Goal: Task Accomplishment & Management: Use online tool/utility

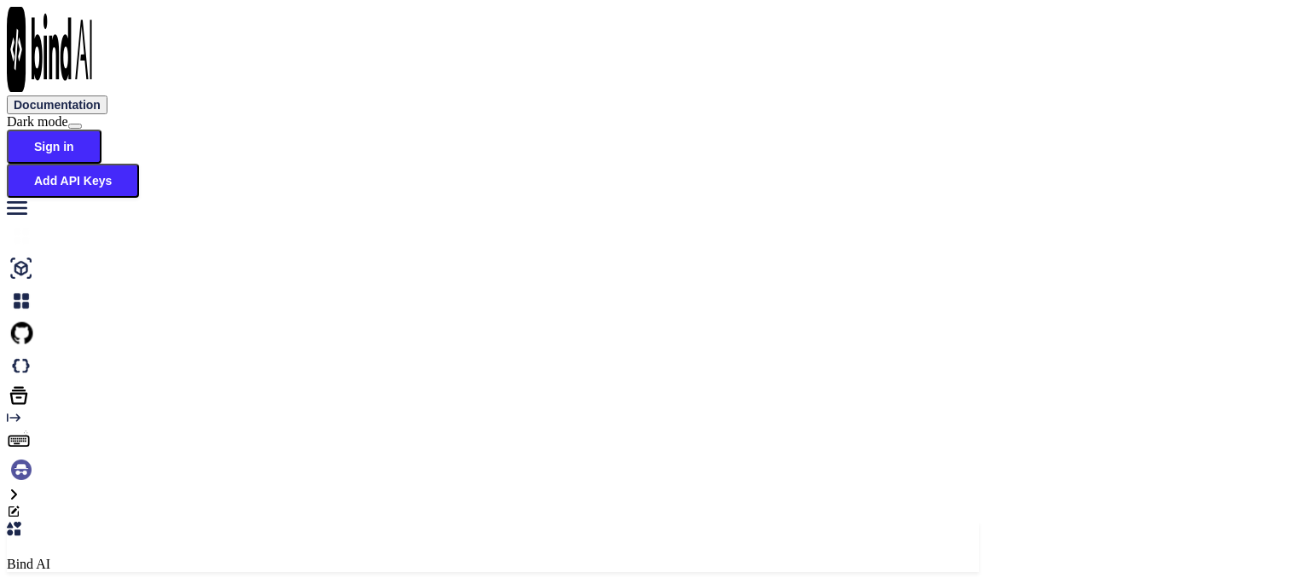
scroll to position [6, 0]
type textarea "x"
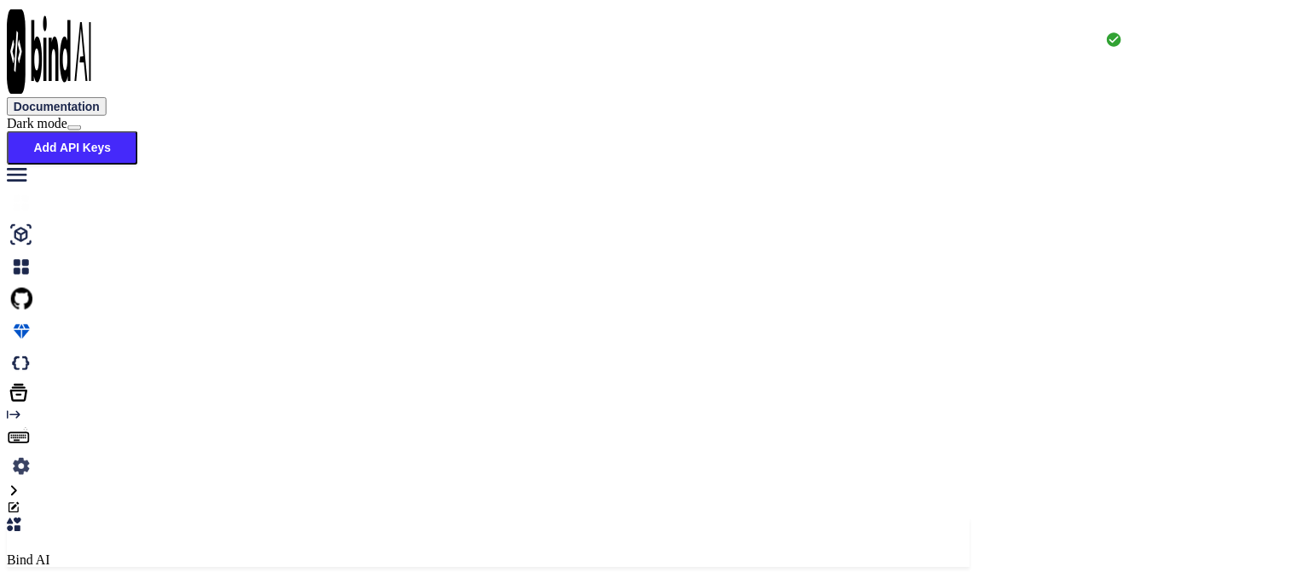
scroll to position [0, 0]
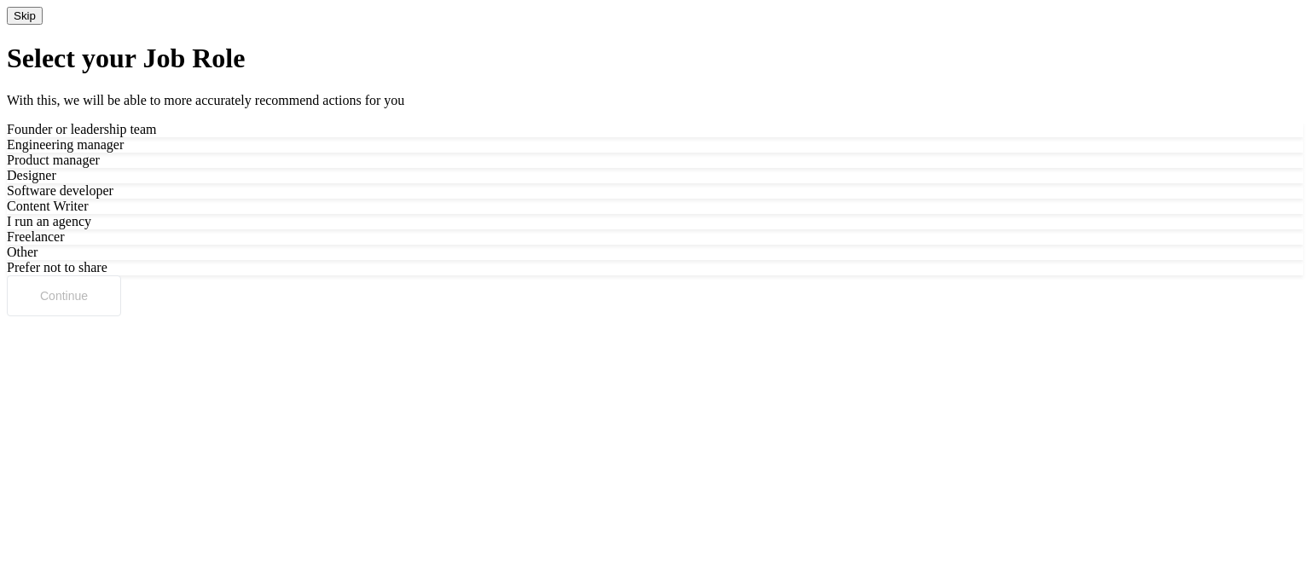
click at [730, 275] on div "Prefer not to share" at bounding box center [655, 267] width 1296 height 15
click at [121, 316] on button "Continue" at bounding box center [64, 295] width 114 height 41
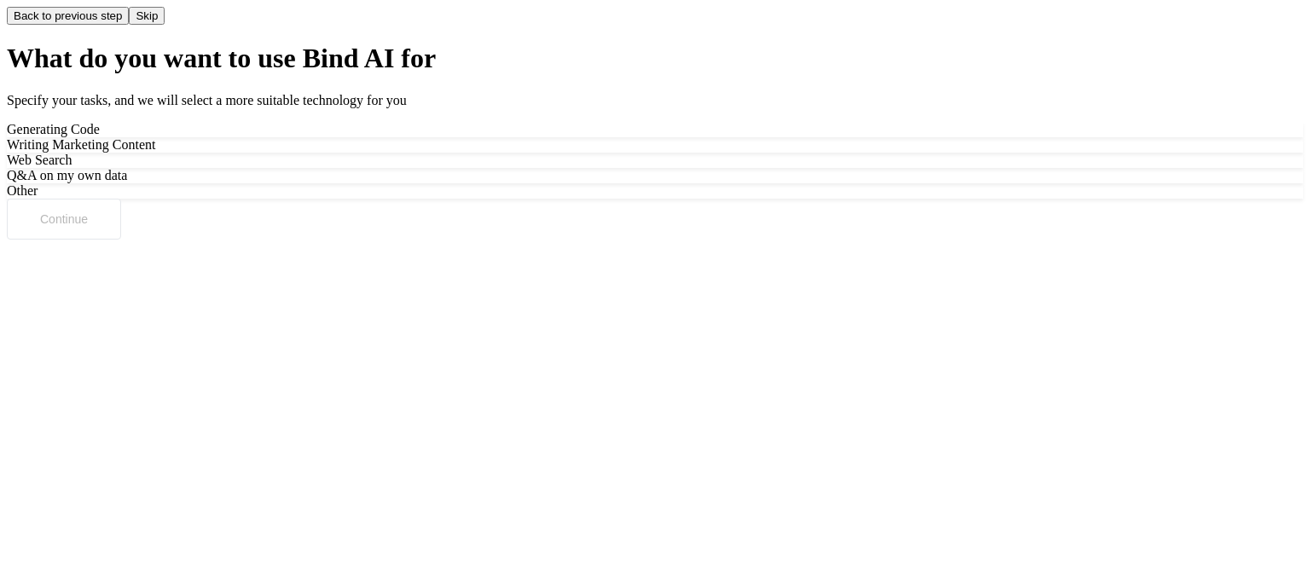
click at [591, 137] on div "Generating Code" at bounding box center [655, 129] width 1296 height 15
click at [121, 240] on button "Continue" at bounding box center [64, 219] width 114 height 41
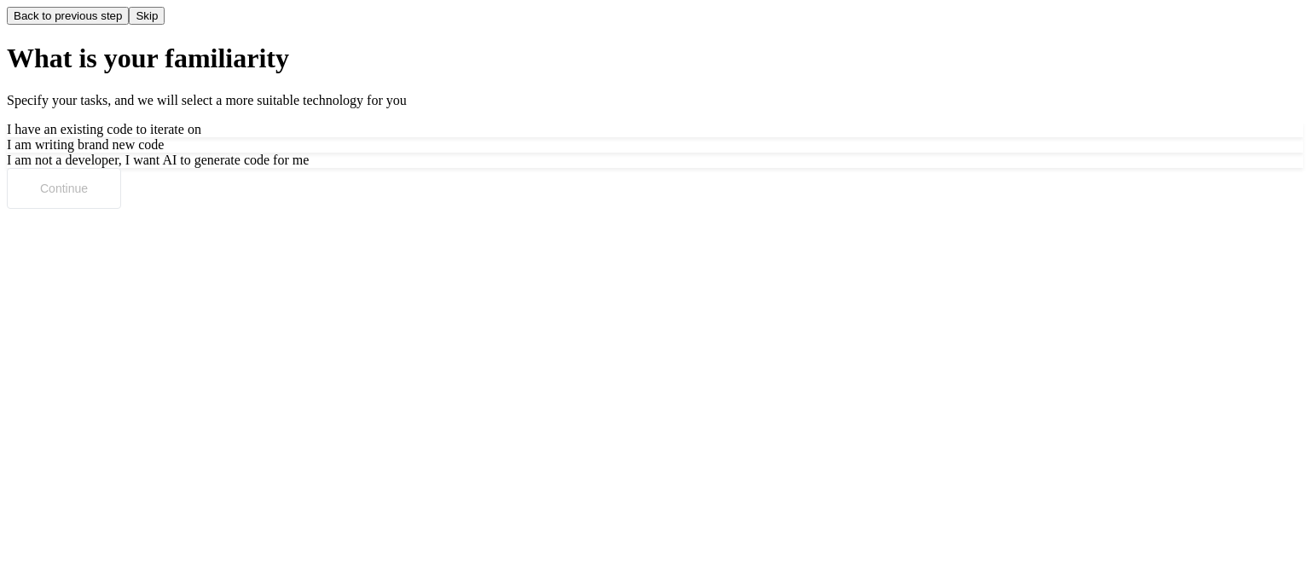
click at [721, 153] on div "I am writing brand new code" at bounding box center [655, 144] width 1296 height 15
click at [712, 168] on div "I am not a developer, I want AI to generate code for me" at bounding box center [655, 160] width 1296 height 15
click at [121, 209] on button "Continue" at bounding box center [64, 188] width 114 height 41
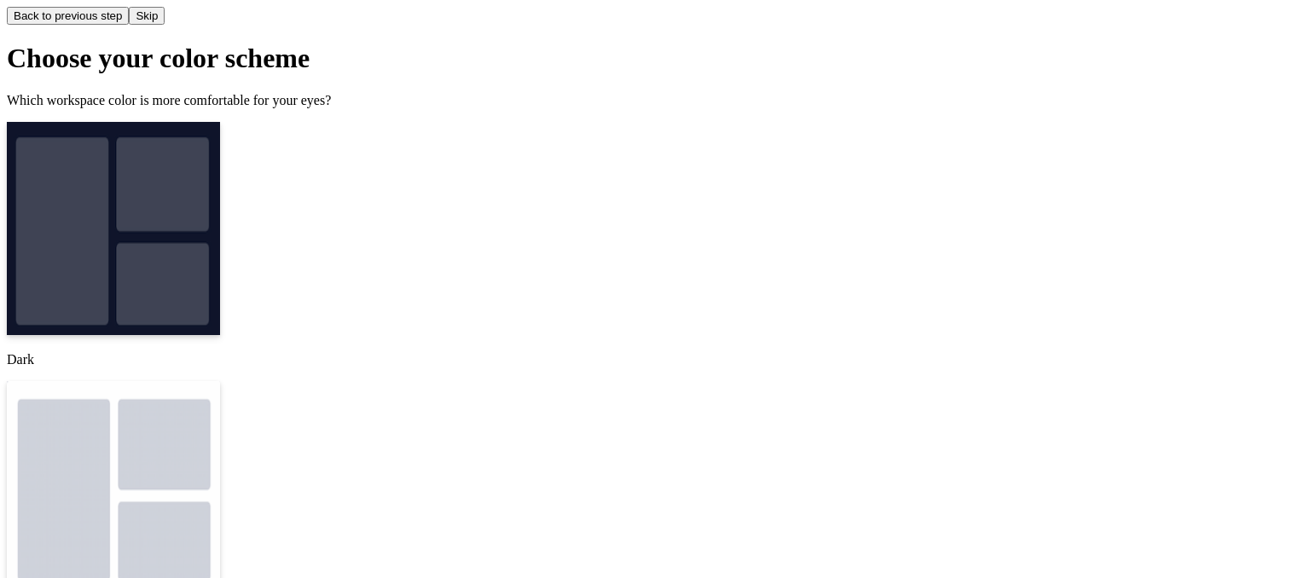
click at [220, 275] on img at bounding box center [113, 228] width 213 height 213
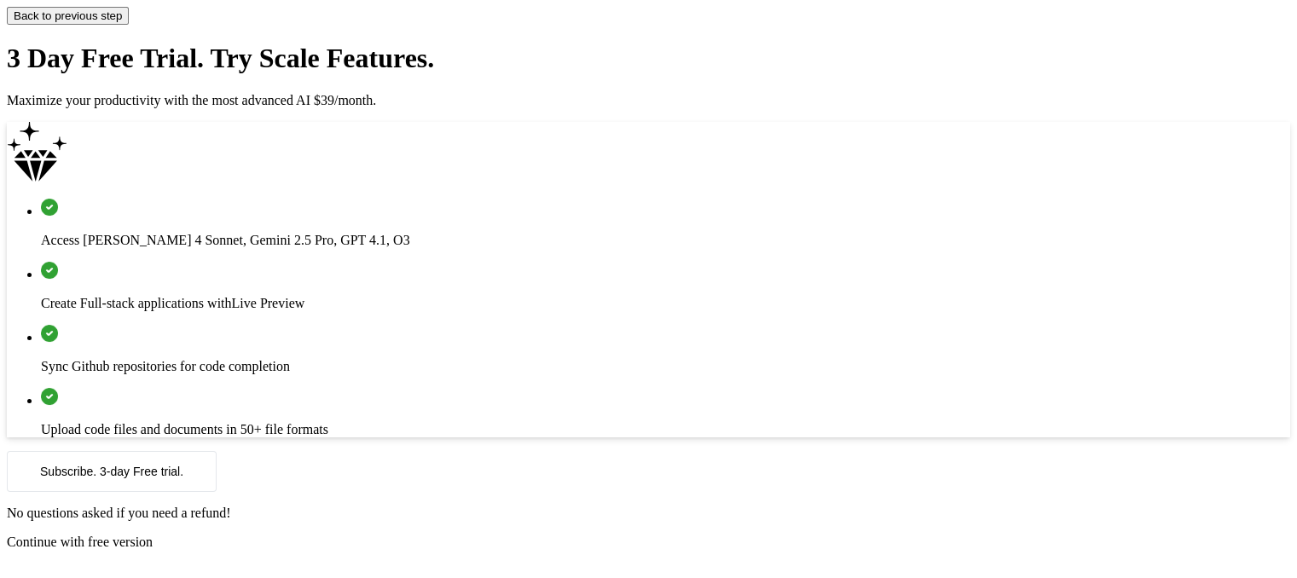
scroll to position [33, 0]
click at [183, 478] on p "Subscribe. 3-day Free trial." at bounding box center [111, 472] width 143 height 14
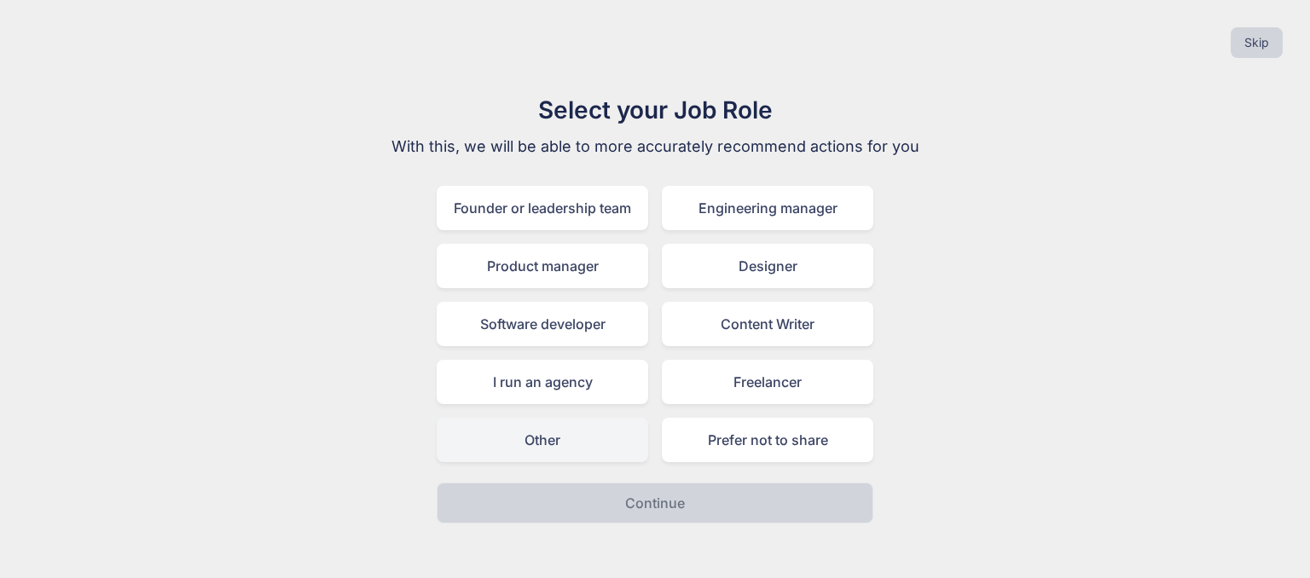
click at [588, 448] on div "Other" at bounding box center [542, 440] width 211 height 44
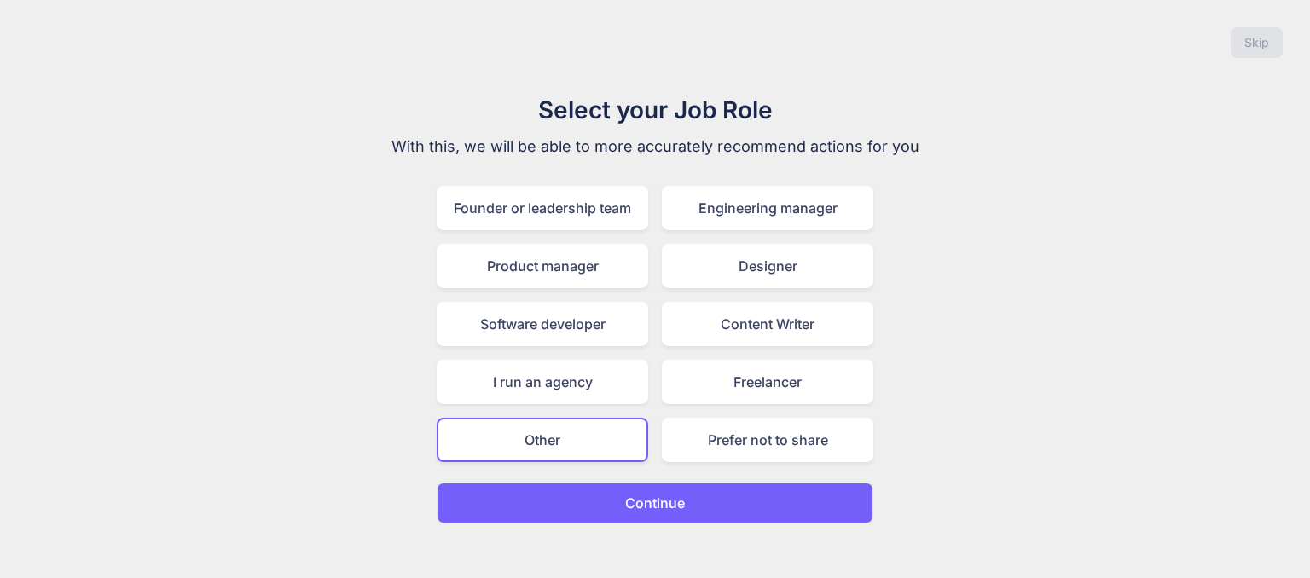
click at [647, 502] on p "Continue" at bounding box center [655, 503] width 60 height 20
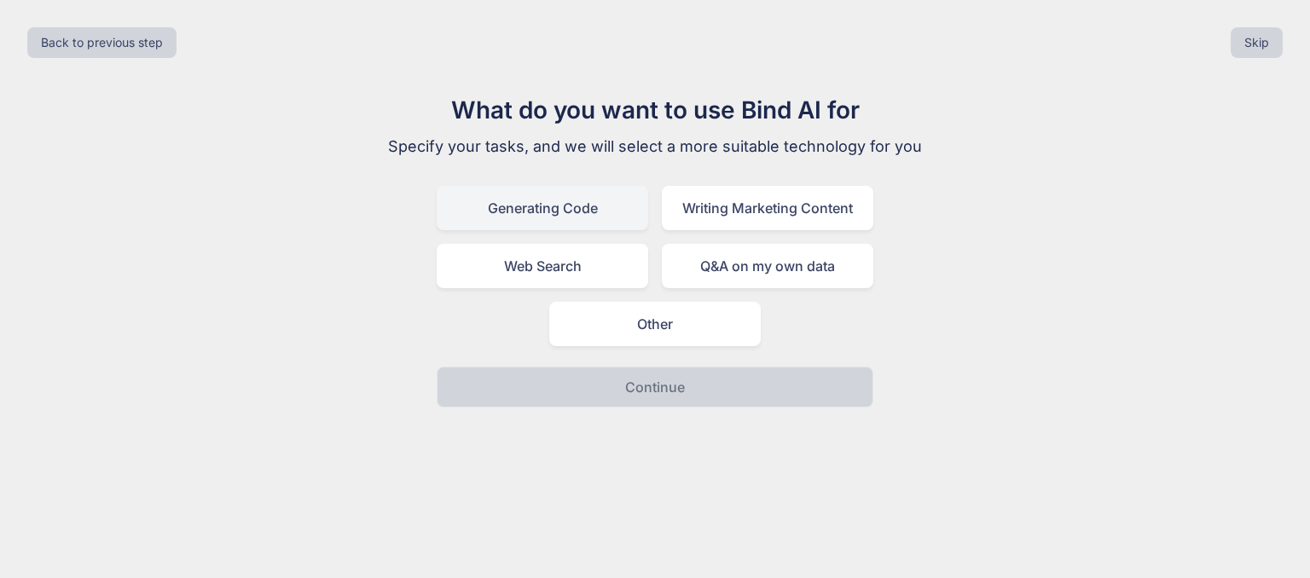
click at [604, 201] on div "Generating Code" at bounding box center [542, 208] width 211 height 44
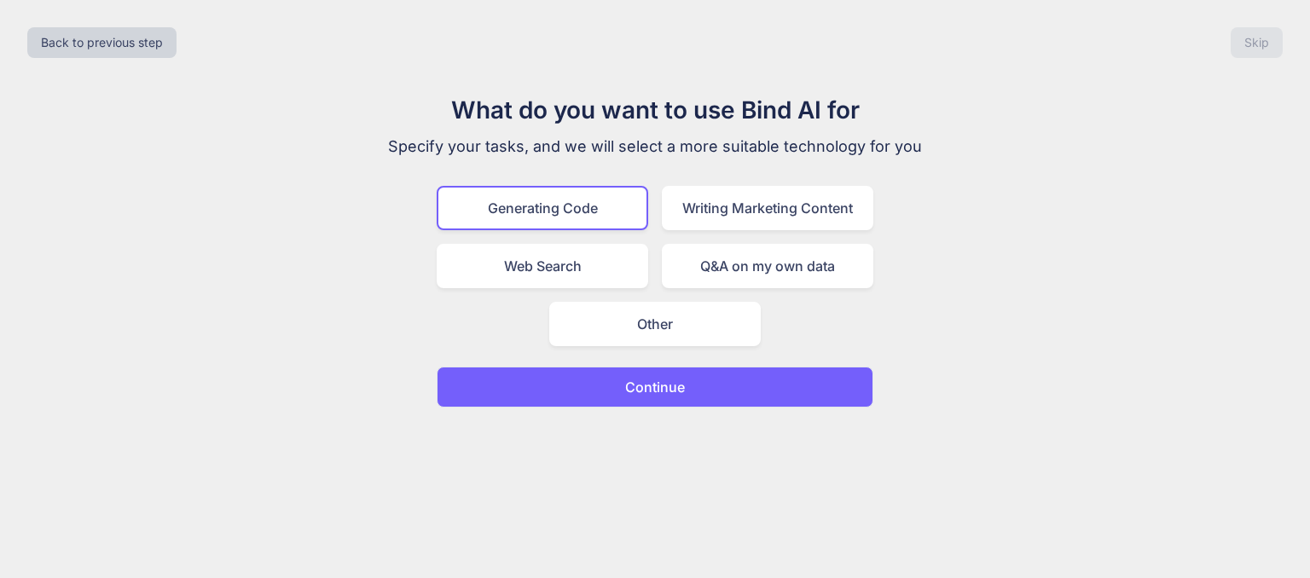
click at [694, 388] on button "Continue" at bounding box center [655, 387] width 437 height 41
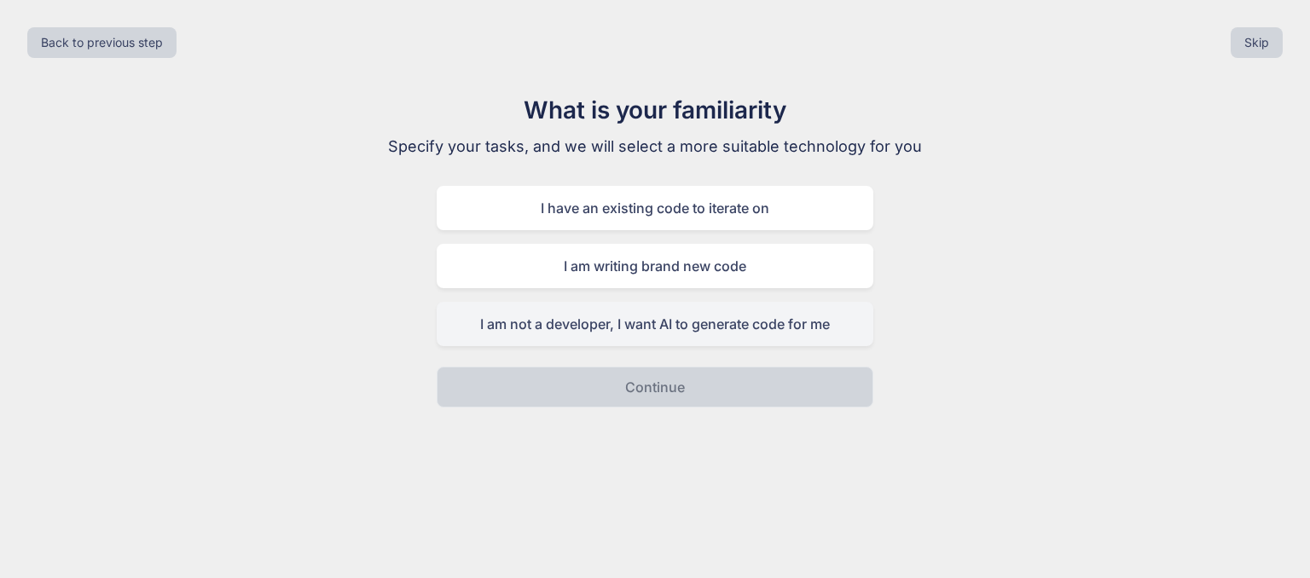
click at [693, 325] on div "I am not a developer, I want AI to generate code for me" at bounding box center [655, 324] width 437 height 44
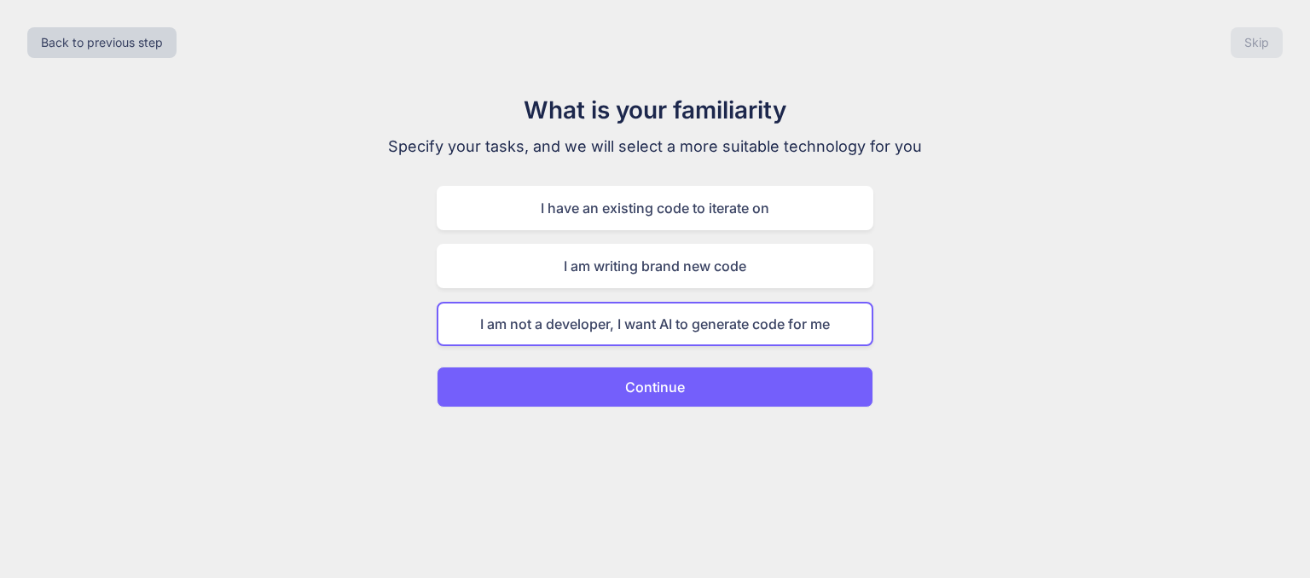
click at [733, 390] on button "Continue" at bounding box center [655, 387] width 437 height 41
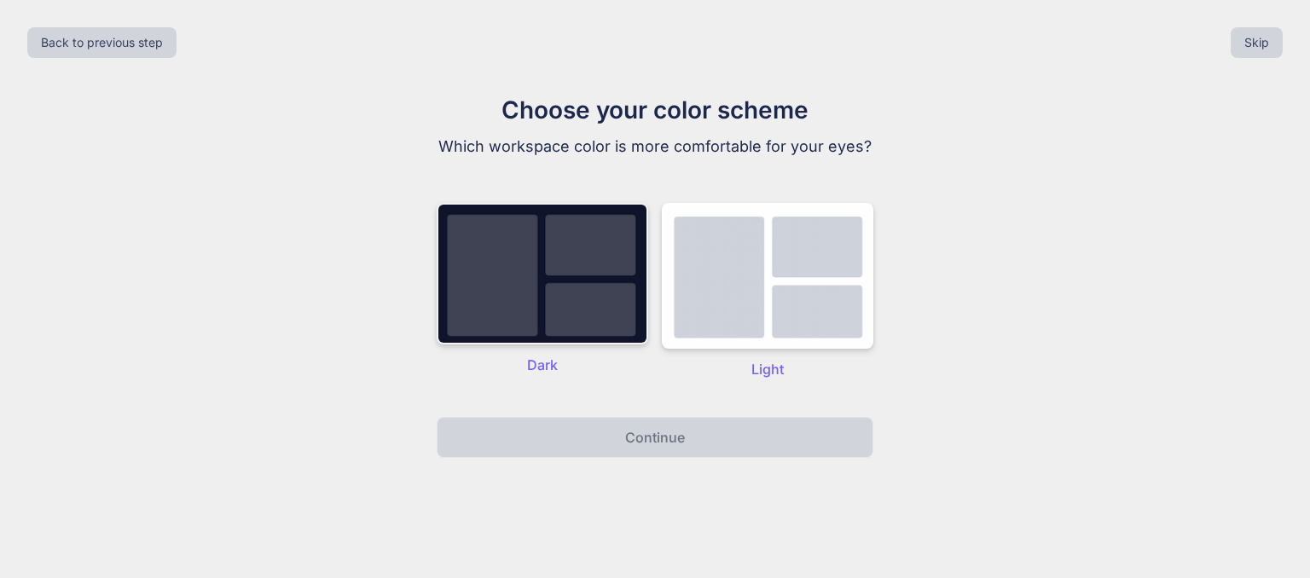
click at [571, 330] on img at bounding box center [542, 274] width 211 height 142
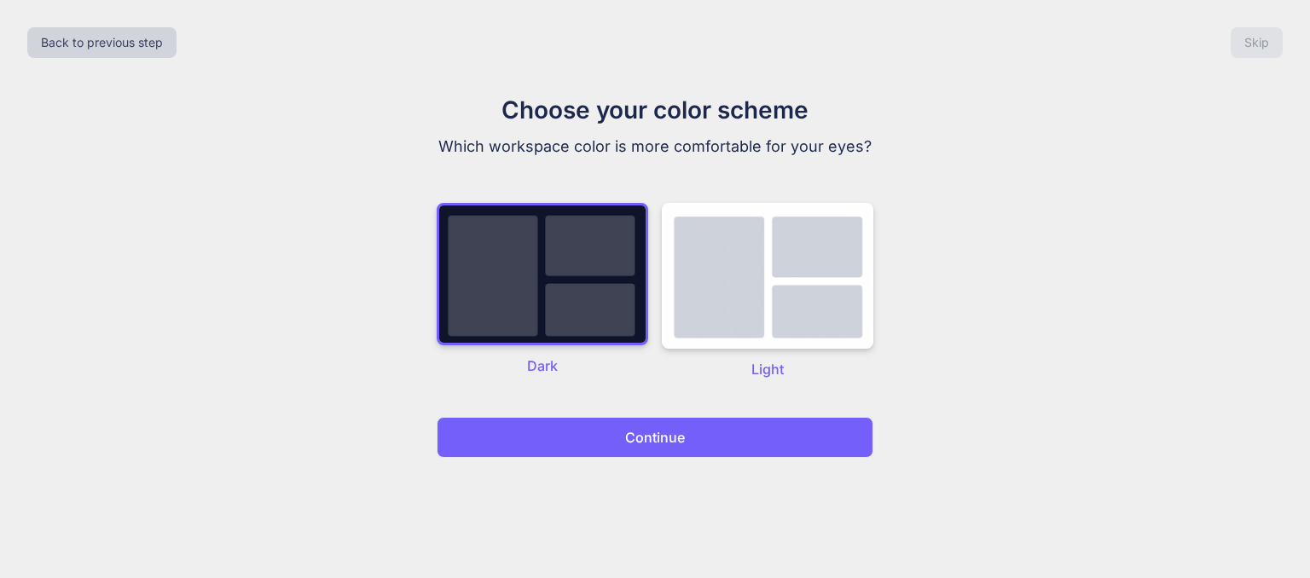
click at [672, 430] on p "Continue" at bounding box center [655, 437] width 60 height 20
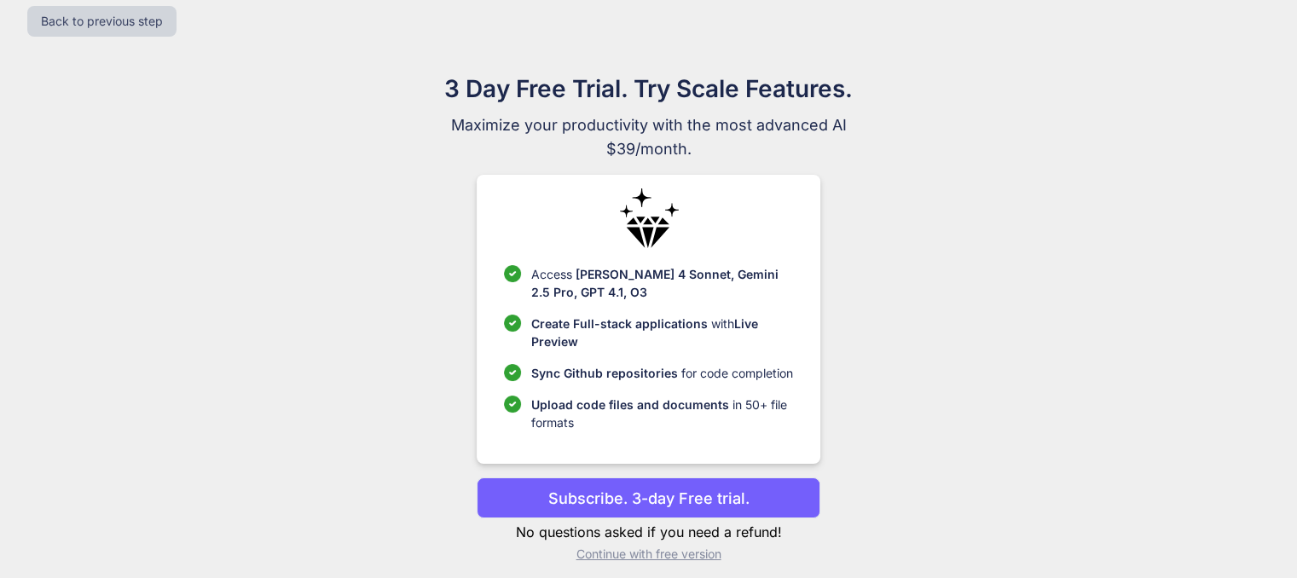
scroll to position [33, 0]
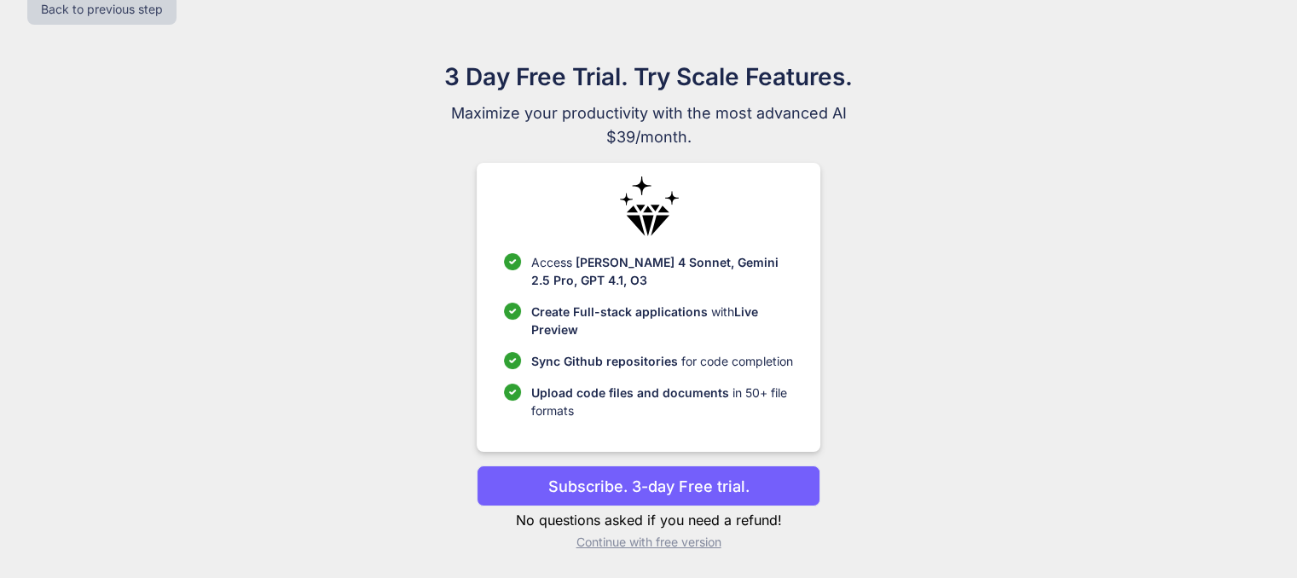
click at [680, 540] on p "Continue with free version" at bounding box center [649, 542] width 344 height 17
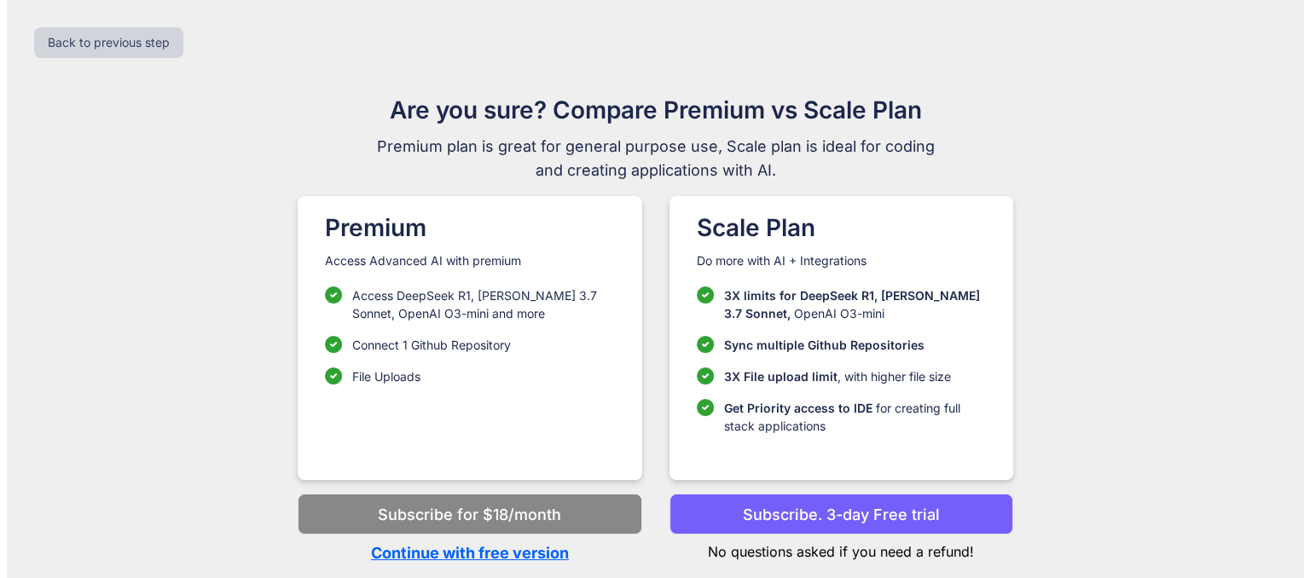
scroll to position [0, 0]
click at [506, 553] on p "Continue with free version" at bounding box center [470, 553] width 344 height 23
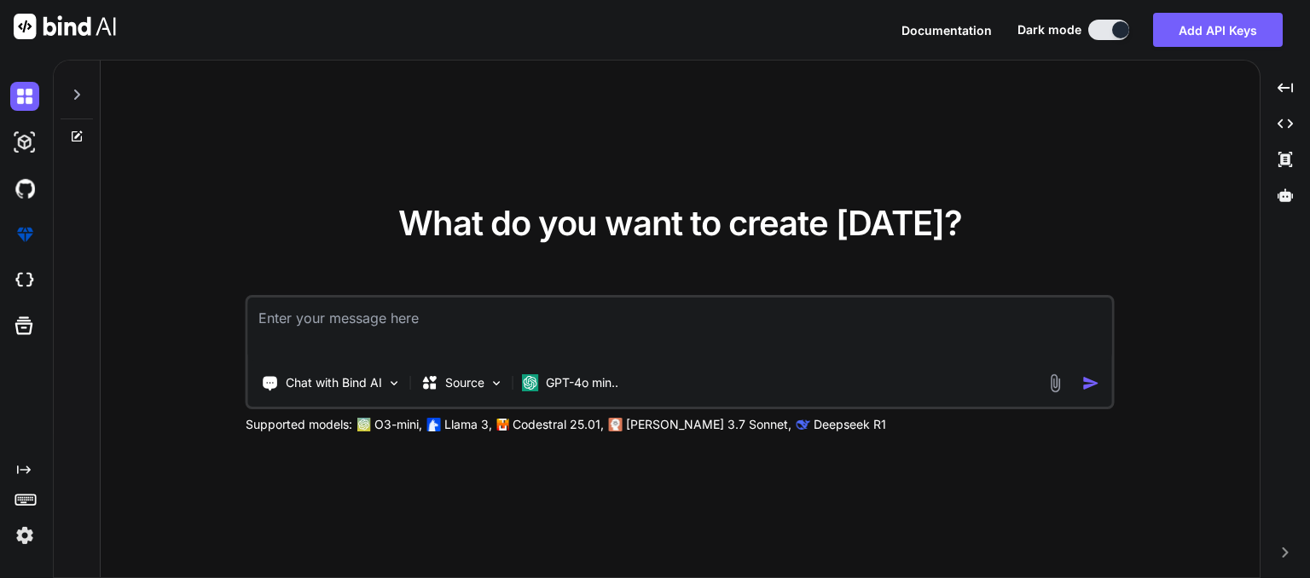
type textarea "x"
click at [421, 309] on textarea at bounding box center [680, 329] width 864 height 63
type textarea "You are given an undirected tree as input. The tree has n nodes and the nodes a…"
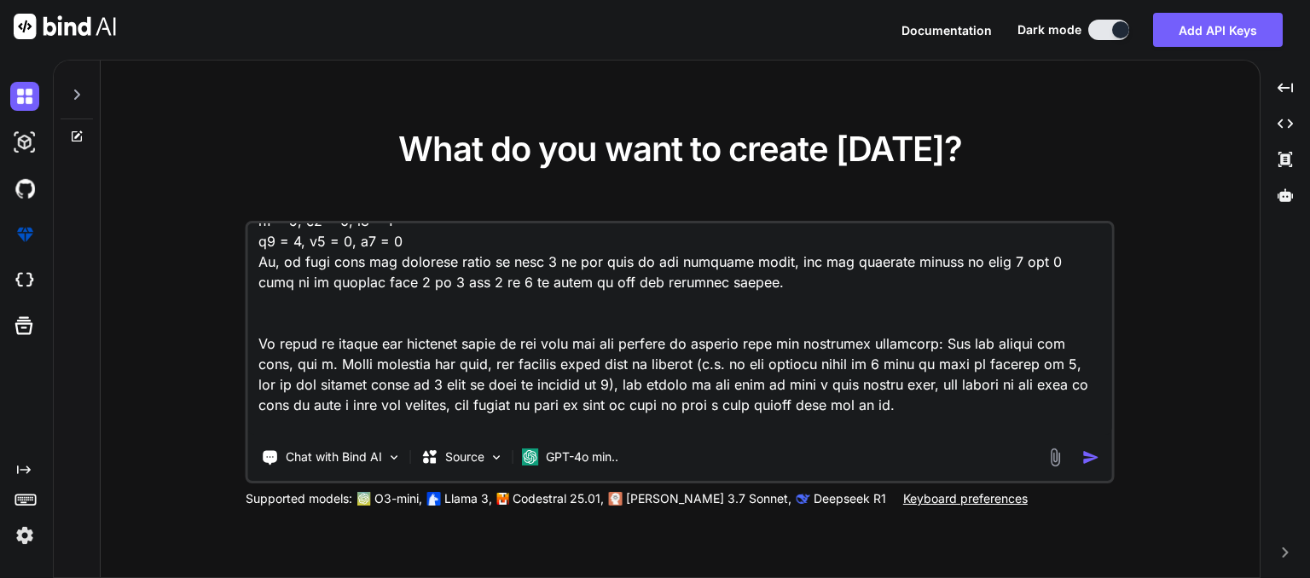
scroll to position [413, 0]
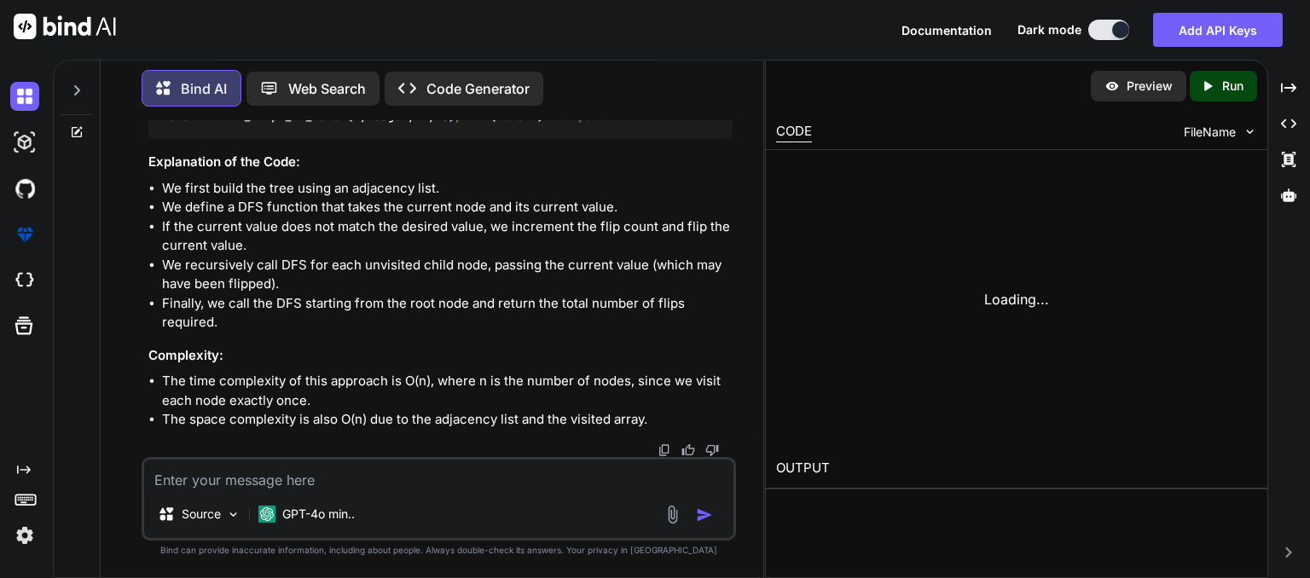
scroll to position [1603, 0]
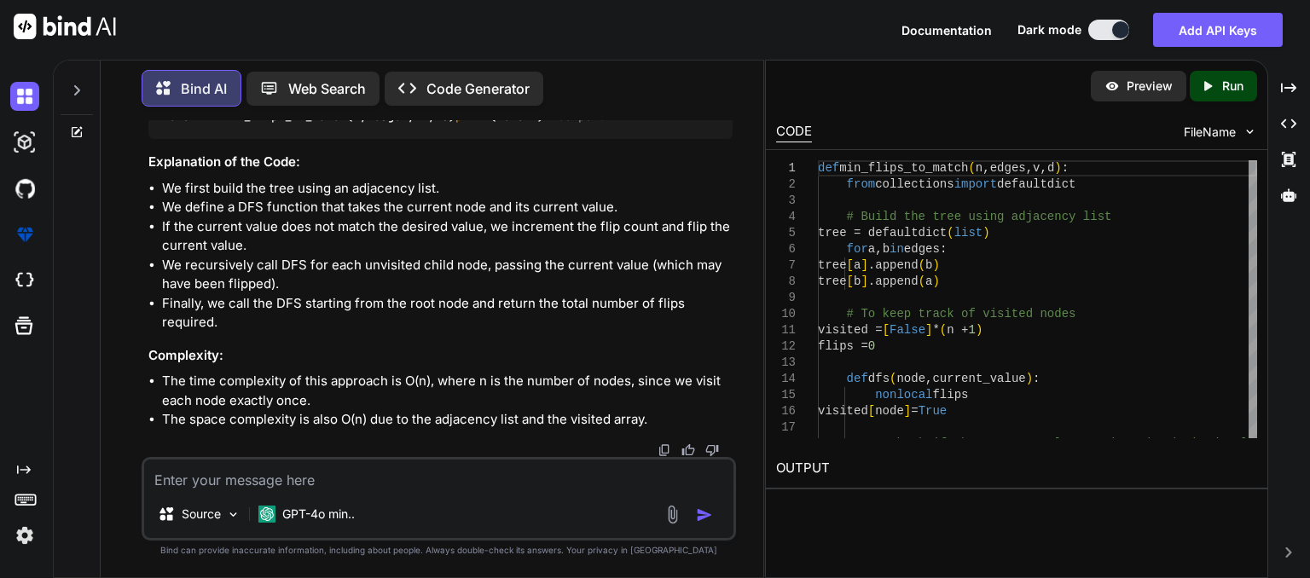
click at [380, 472] on textarea at bounding box center [438, 475] width 589 height 31
type textarea "x"
type textarea "c"
type textarea "x"
type textarea "co"
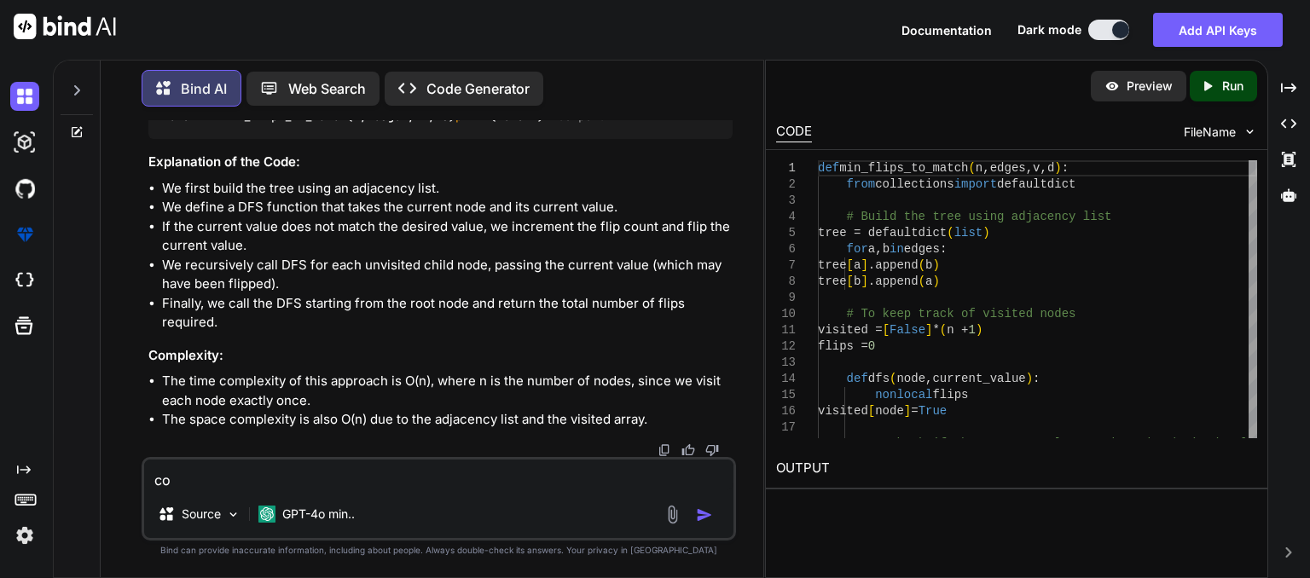
type textarea "x"
type textarea "cod"
type textarea "x"
type textarea "code"
type textarea "x"
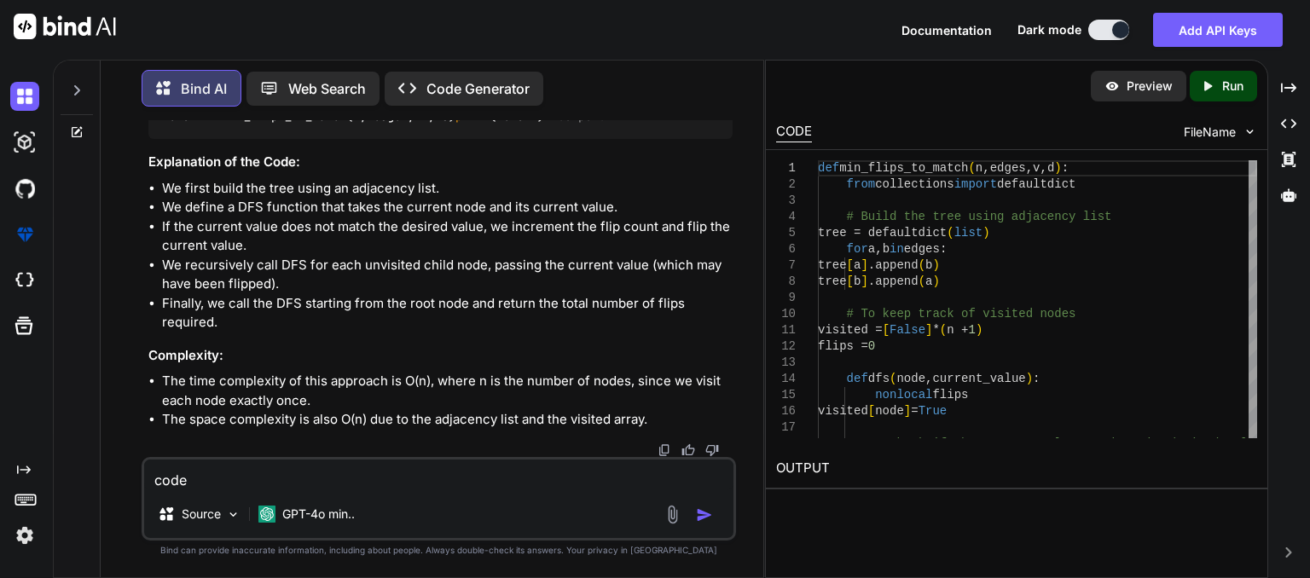
type textarea "code"
type textarea "x"
type textarea "code i"
type textarea "x"
type textarea "code in"
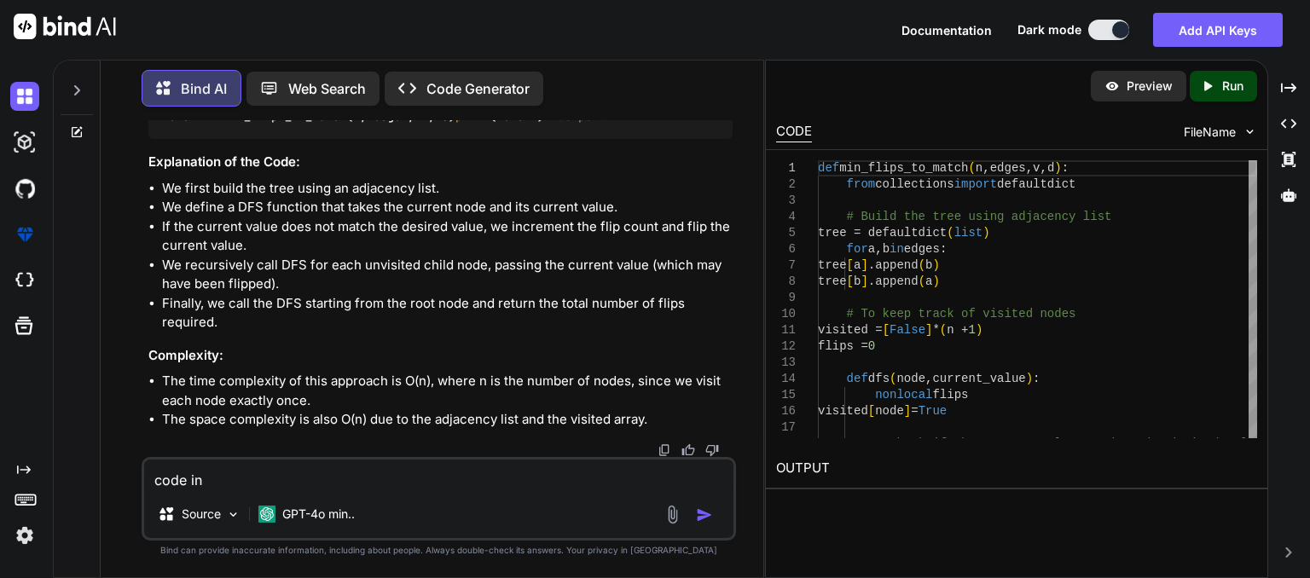
type textarea "x"
type textarea "code in"
type textarea "x"
type textarea "code in c"
type textarea "x"
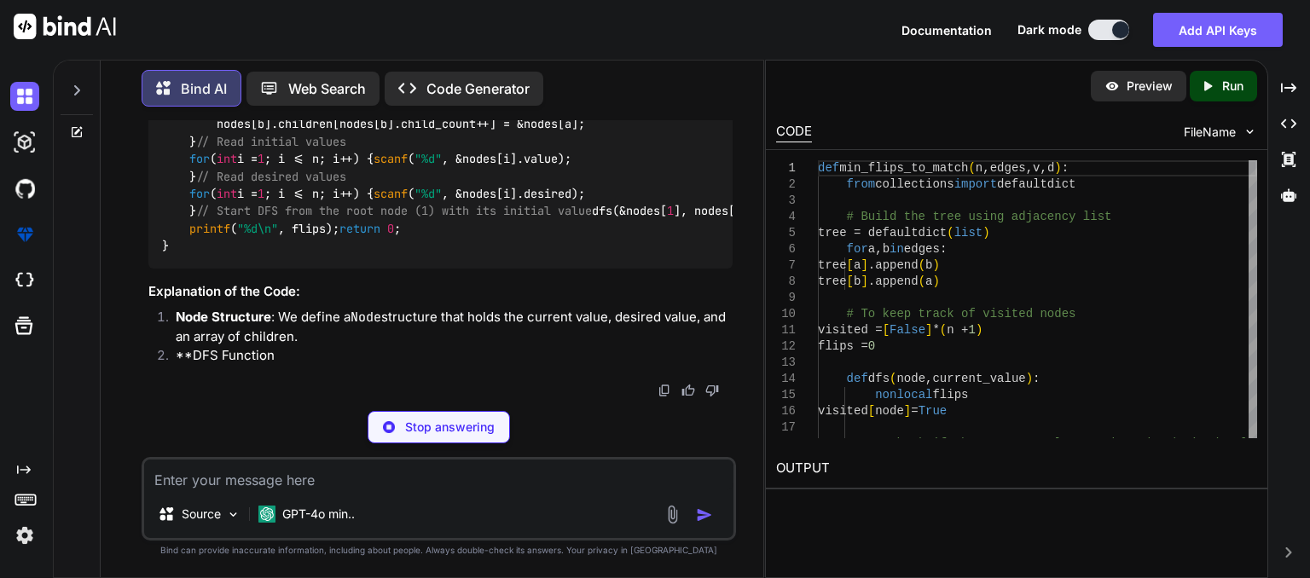
scroll to position [3071, 0]
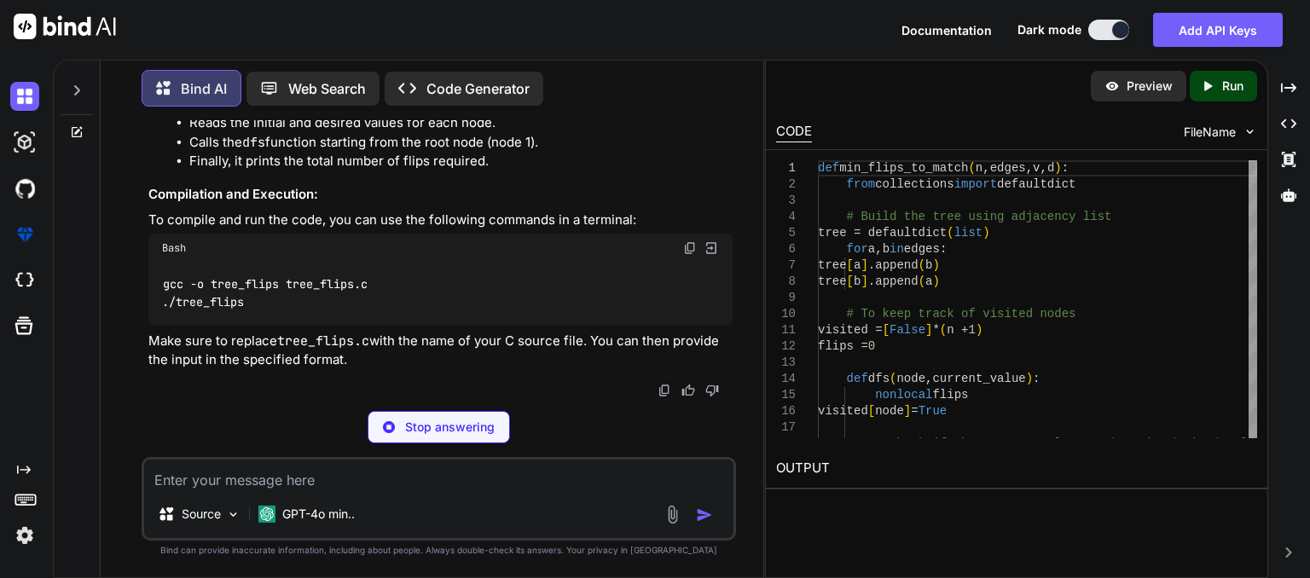
type textarea "x"
type textarea "printf("%d\n", flips); return 0; }"
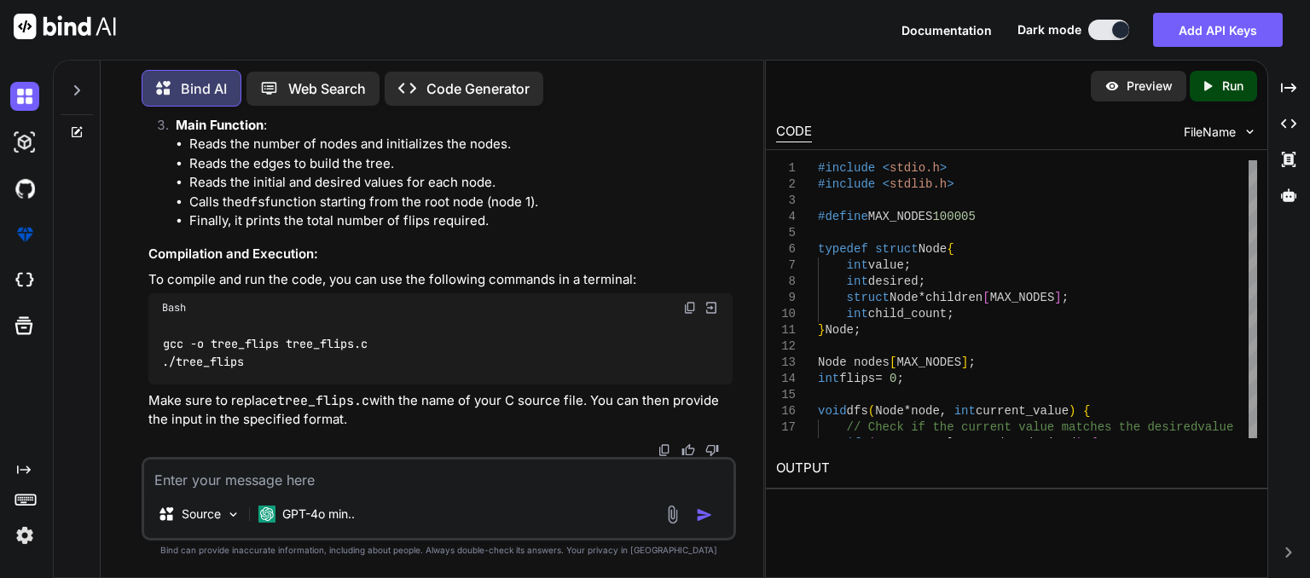
click at [1216, 88] on icon "Created with Pixso." at bounding box center [1211, 85] width 22 height 15
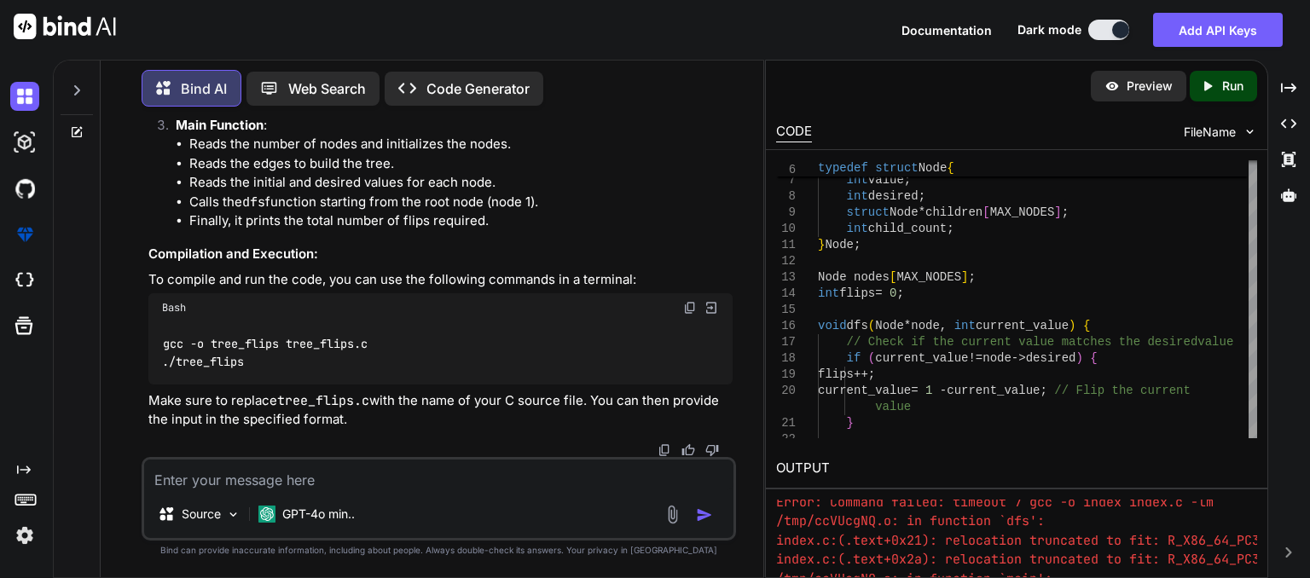
scroll to position [197, 0]
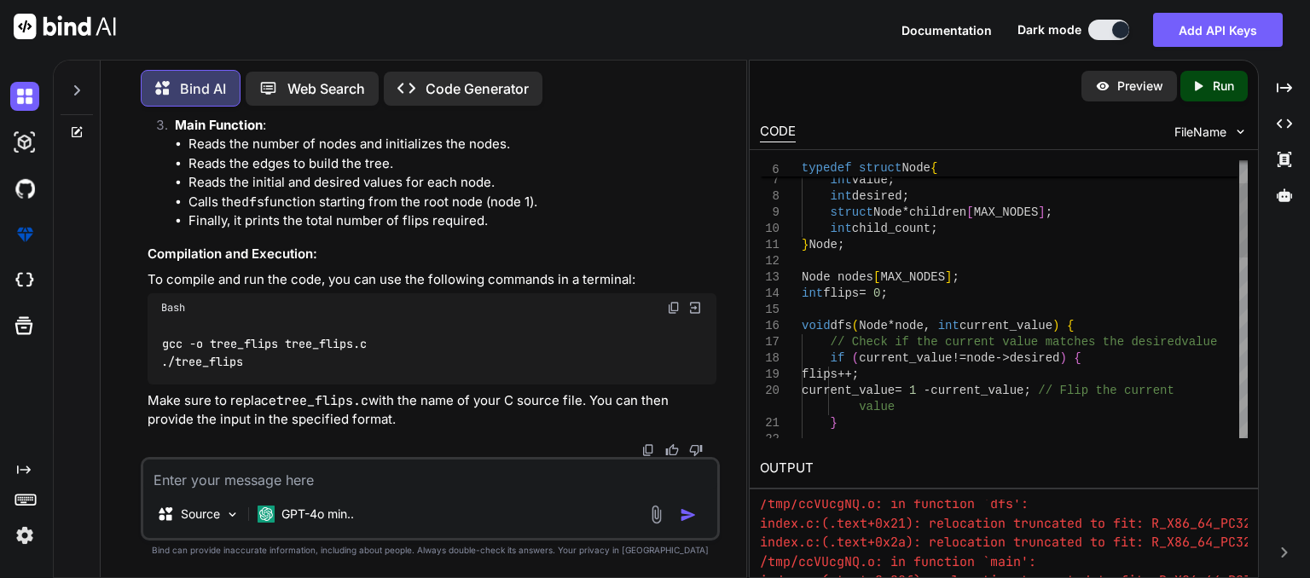
drag, startPoint x: 764, startPoint y: 308, endPoint x: 659, endPoint y: 316, distance: 105.2
click at [659, 316] on div "Bind AI Web Search Created with Pixso. Code Generator You Bind AI To solve the …" at bounding box center [681, 319] width 1257 height 518
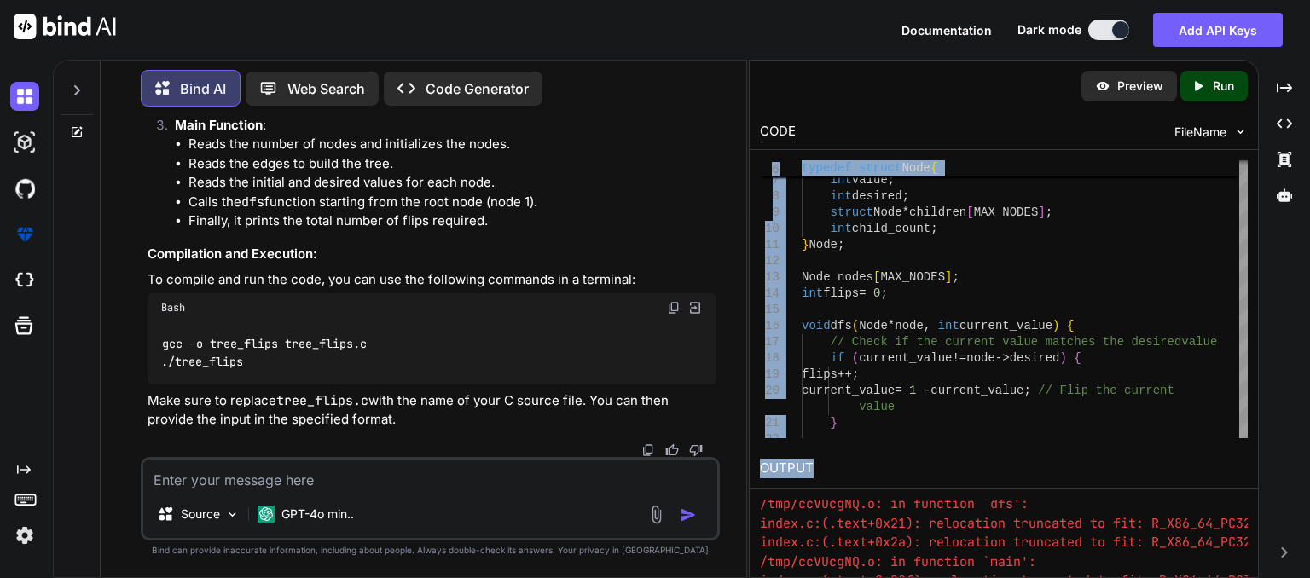
drag, startPoint x: 856, startPoint y: 483, endPoint x: 849, endPoint y: 443, distance: 40.8
click at [849, 443] on div "Preview Created with Pixso. Run CODE FileName 6 7 8 9 10 11 12 13 14 15 16 17 1…" at bounding box center [1004, 327] width 508 height 533
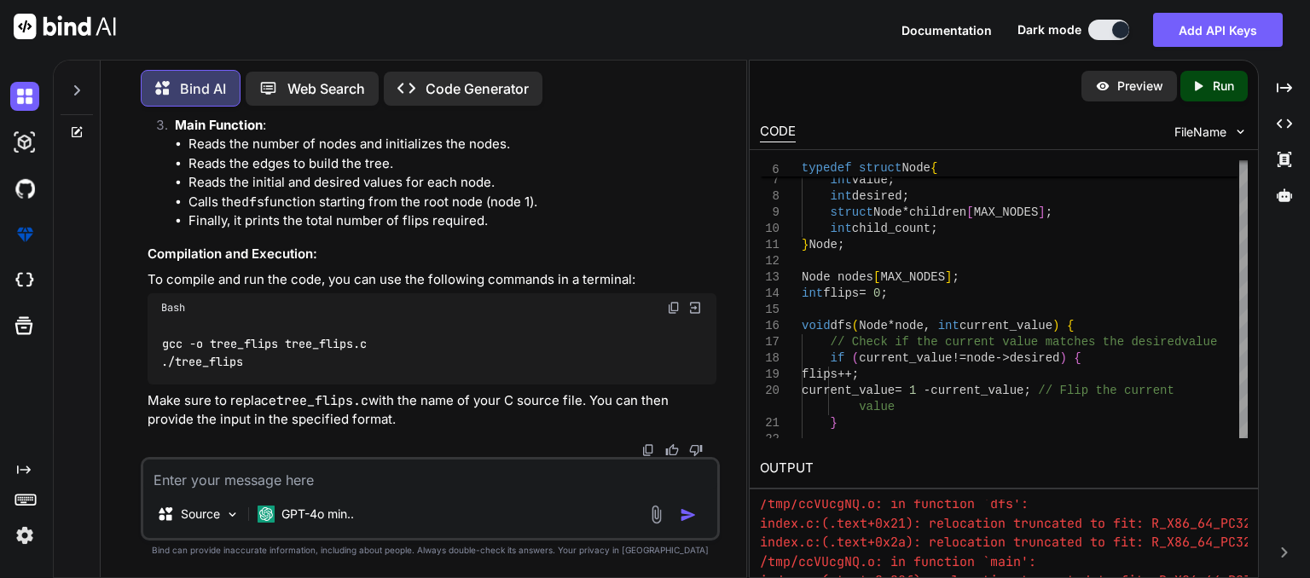
drag, startPoint x: 930, startPoint y: 140, endPoint x: 941, endPoint y: 120, distance: 23.0
click at [936, 128] on div "CODE FileName" at bounding box center [1004, 131] width 508 height 38
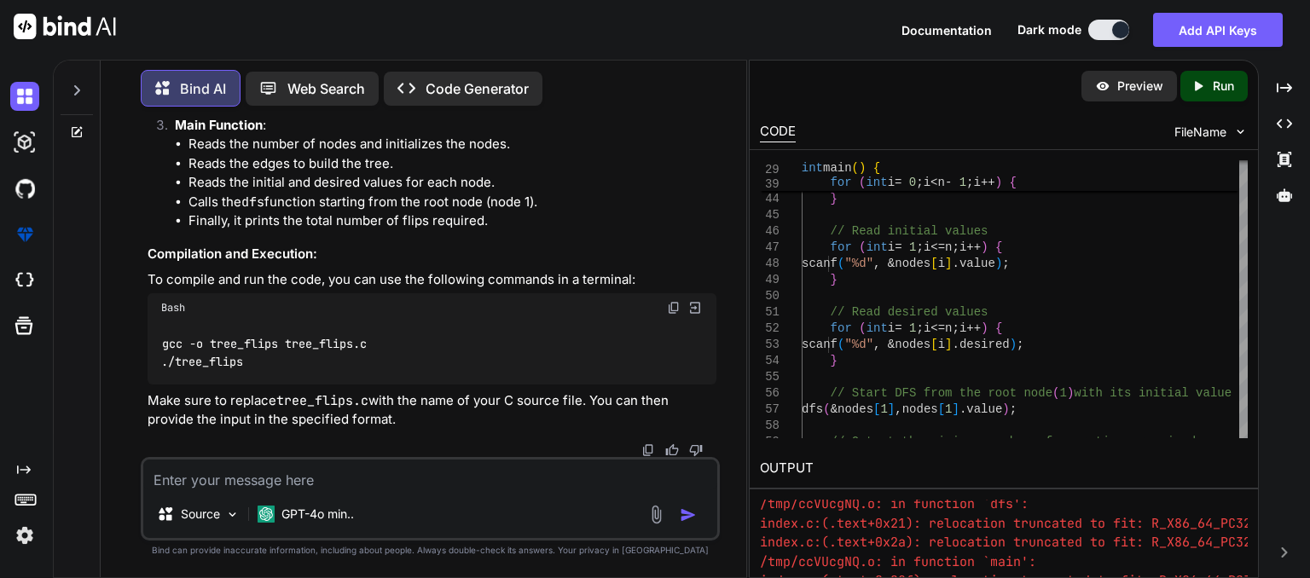
click at [1119, 82] on p "Preview" at bounding box center [1140, 86] width 46 height 17
click at [1204, 93] on icon "Created with Pixso." at bounding box center [1197, 85] width 15 height 15
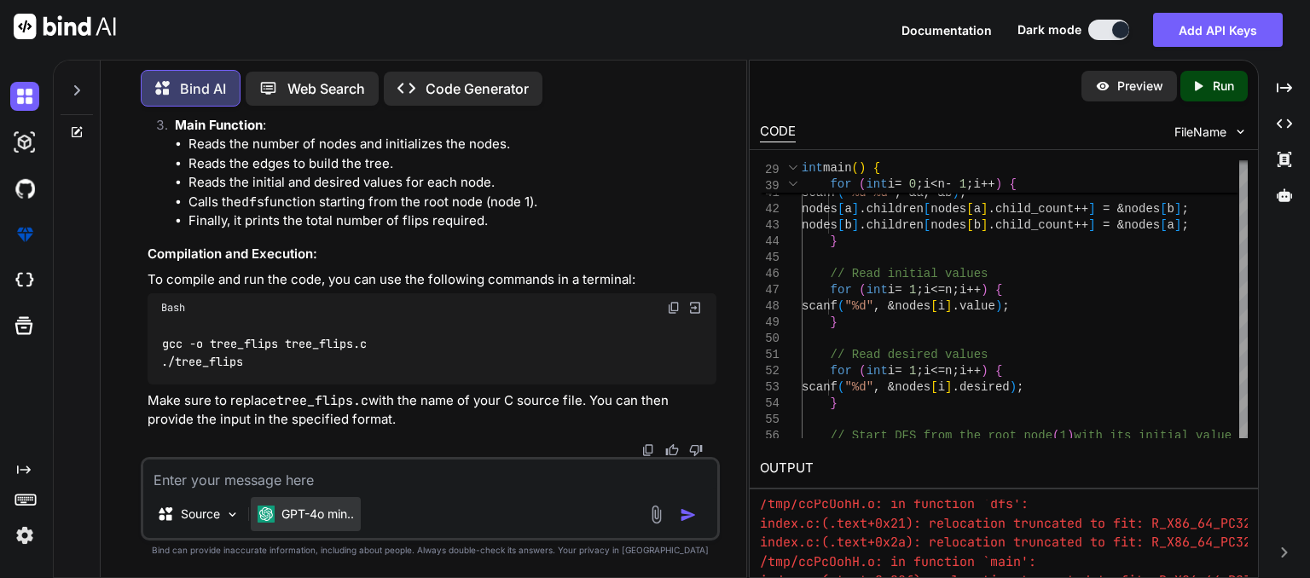
click at [278, 515] on div "GPT-4o min.." at bounding box center [306, 514] width 96 height 17
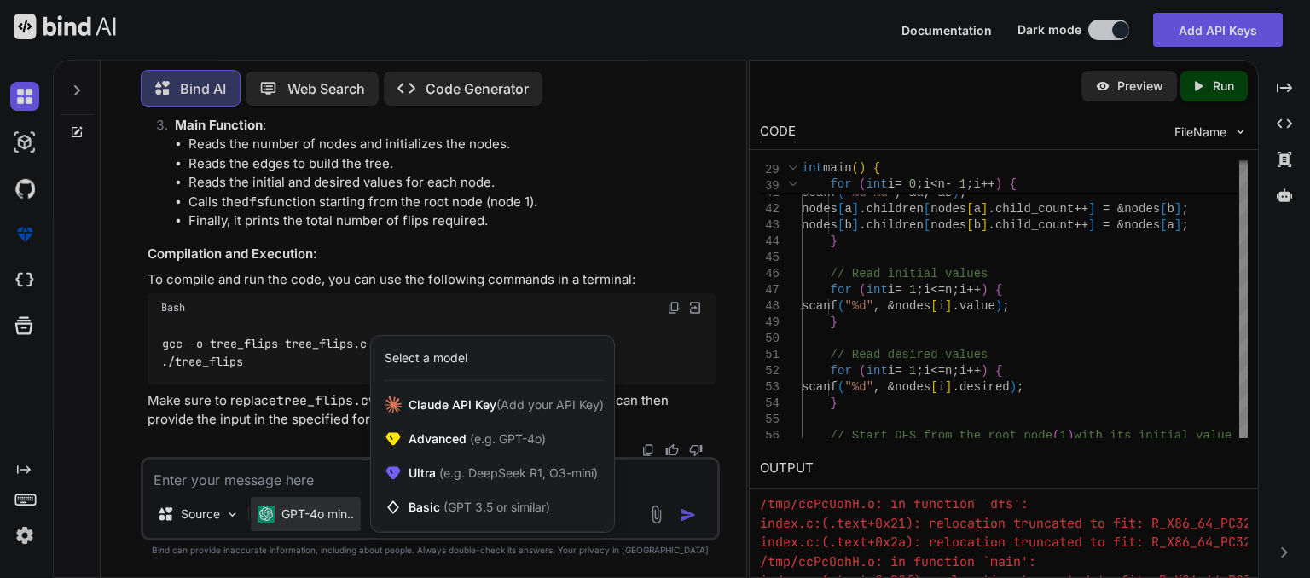
click at [98, 366] on div at bounding box center [655, 289] width 1310 height 578
type textarea "x"
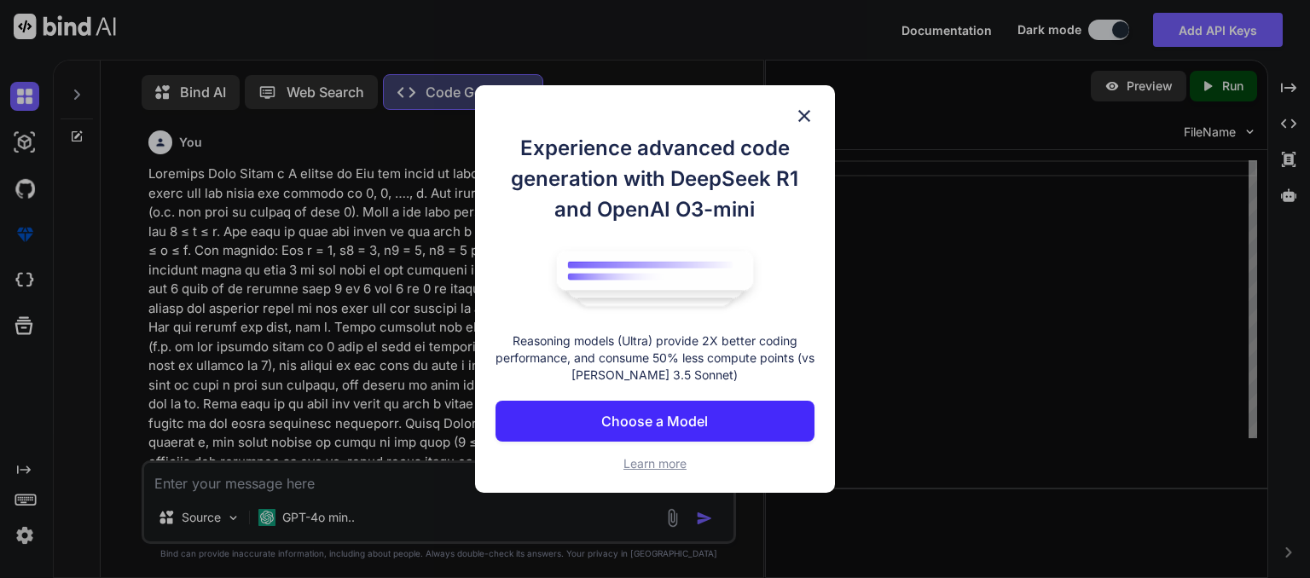
scroll to position [7, 0]
click at [800, 106] on img at bounding box center [804, 116] width 20 height 20
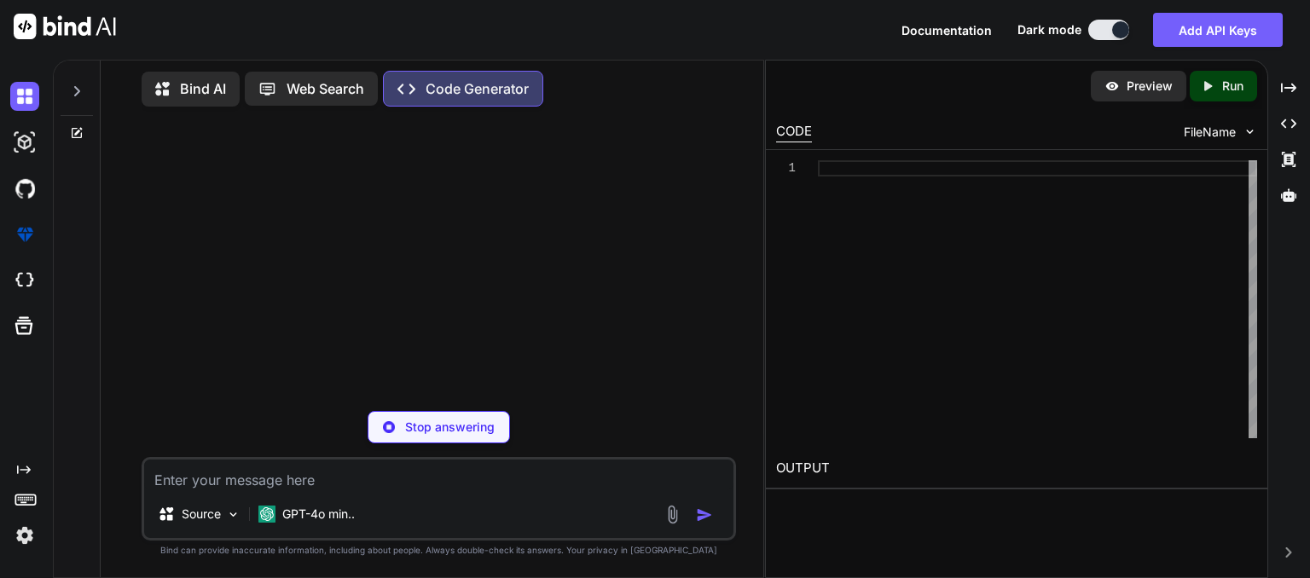
click at [429, 250] on div at bounding box center [440, 258] width 591 height 277
type textarea "x"
